Goal: Task Accomplishment & Management: Manage account settings

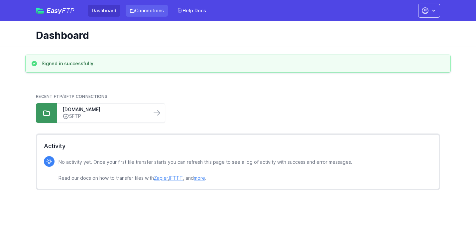
click at [146, 10] on link "Connections" at bounding box center [147, 11] width 42 height 12
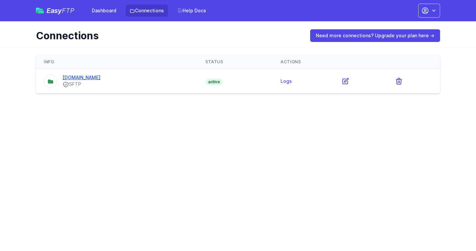
click at [100, 79] on link "[DOMAIN_NAME]" at bounding box center [81, 77] width 38 height 6
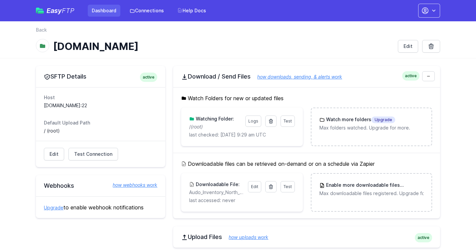
click at [105, 13] on link "Dashboard" at bounding box center [104, 11] width 33 height 12
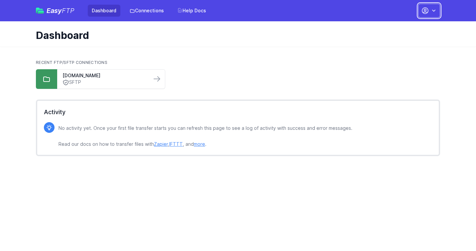
click at [430, 13] on button "button" at bounding box center [429, 11] width 22 height 14
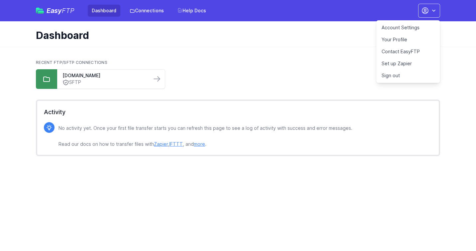
click at [394, 28] on link "Account Settings" at bounding box center [408, 28] width 64 height 12
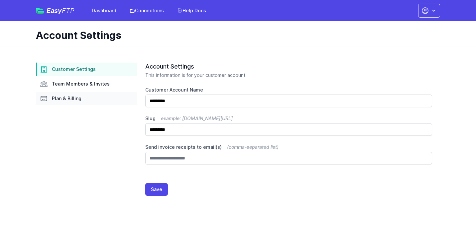
click at [74, 99] on span "Plan & Billing" at bounding box center [67, 98] width 30 height 7
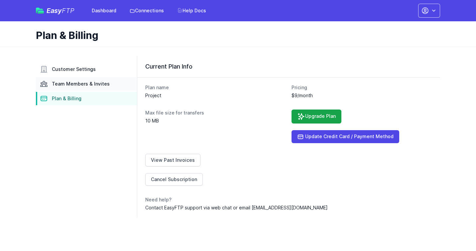
click at [76, 82] on span "Team Members & Invites" at bounding box center [81, 83] width 58 height 7
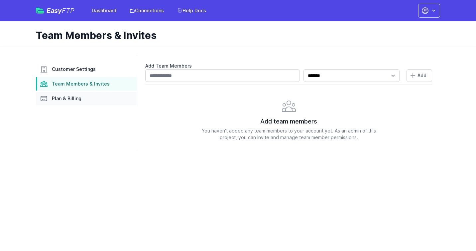
click at [74, 96] on span "Plan & Billing" at bounding box center [67, 98] width 30 height 7
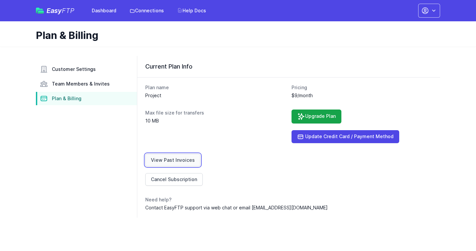
click at [191, 161] on link "View Past Invoices" at bounding box center [172, 159] width 55 height 13
